Goal: Book appointment/travel/reservation

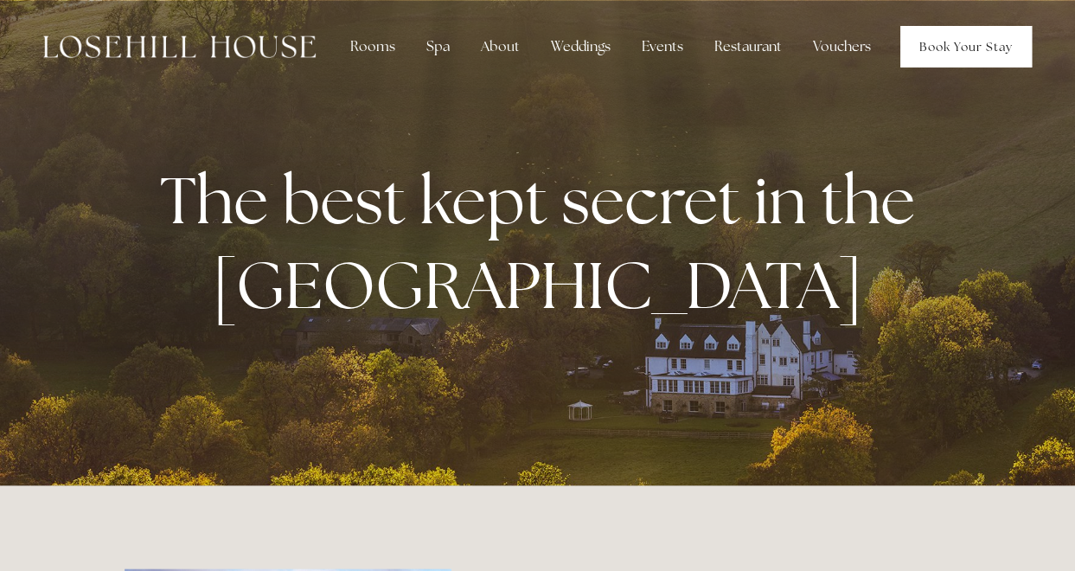
click at [971, 38] on link "Book Your Stay" at bounding box center [965, 46] width 131 height 41
